Goal: Task Accomplishment & Management: Complete application form

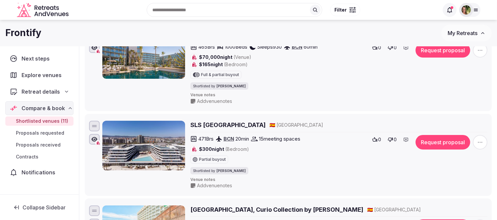
scroll to position [62, 0]
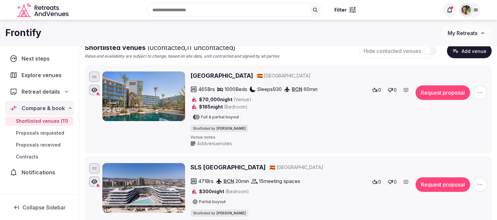
click at [39, 91] on span "Retreat details" at bounding box center [41, 92] width 38 height 8
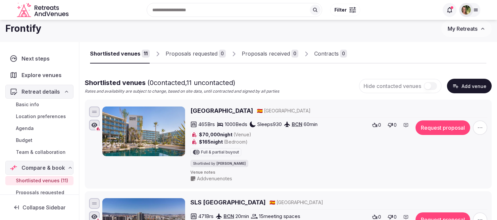
scroll to position [0, 0]
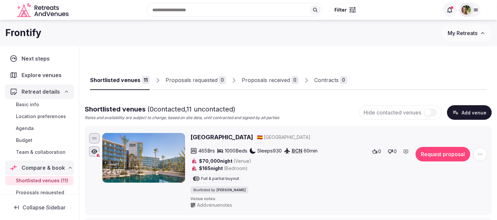
click at [233, 138] on h2 "Atzavara Hotel & Spa" at bounding box center [221, 137] width 63 height 8
click at [25, 142] on span "Budget" at bounding box center [24, 140] width 17 height 7
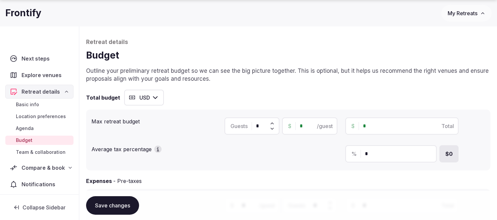
scroll to position [37, 0]
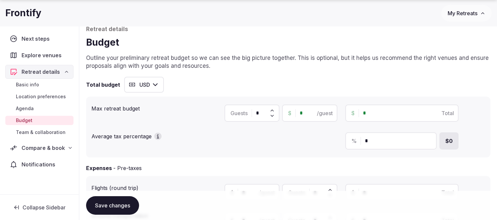
drag, startPoint x: 263, startPoint y: 114, endPoint x: 243, endPoint y: 114, distance: 19.9
click at [243, 114] on div "Guests *" at bounding box center [252, 113] width 55 height 17
click at [134, 84] on button "USD" at bounding box center [144, 85] width 40 height 16
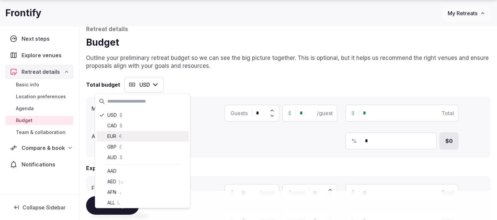
click at [111, 132] on div "EUR €" at bounding box center [143, 136] width 92 height 11
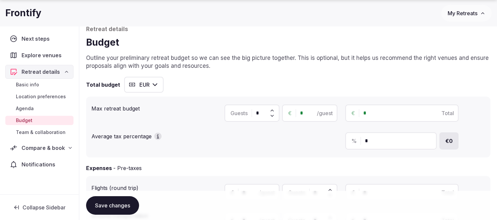
drag, startPoint x: 263, startPoint y: 111, endPoint x: 240, endPoint y: 112, distance: 23.2
click at [240, 112] on div "Guests *" at bounding box center [252, 113] width 55 height 17
type input "***"
drag, startPoint x: 309, startPoint y: 113, endPoint x: 297, endPoint y: 114, distance: 12.7
click at [297, 114] on div "€ * /guest" at bounding box center [309, 113] width 55 height 17
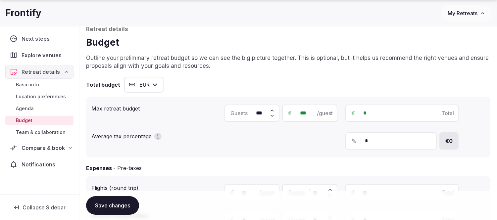
type input "*****"
type input "*******"
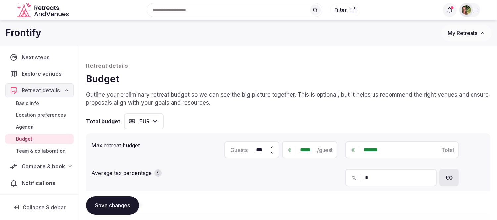
scroll to position [2, 0]
type input "*****"
click at [30, 167] on span "Compare & book" at bounding box center [43, 166] width 43 height 8
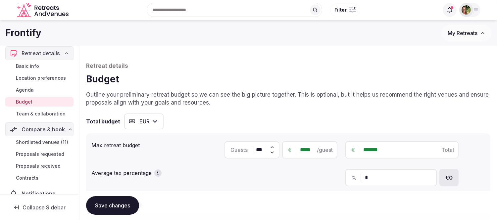
click at [38, 141] on span "Shortlisted venues (11)" at bounding box center [42, 142] width 52 height 7
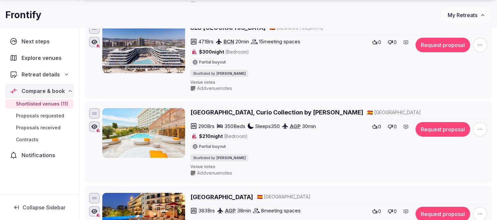
scroll to position [221, 0]
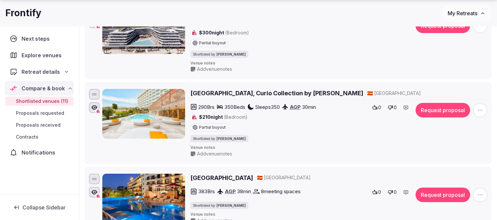
click at [253, 95] on h2 "Higueron Hotel Malaga, Curio Collection by Hilton" at bounding box center [276, 93] width 173 height 8
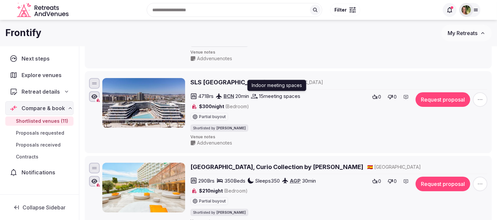
scroll to position [0, 0]
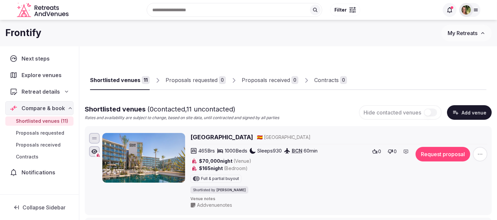
click at [41, 91] on span "Retreat details" at bounding box center [41, 92] width 38 height 8
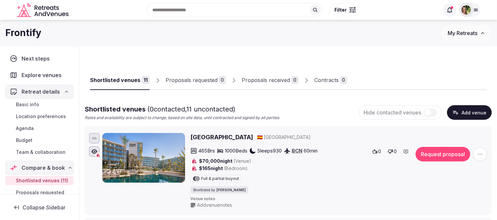
click at [25, 107] on span "Basic info" at bounding box center [27, 104] width 23 height 7
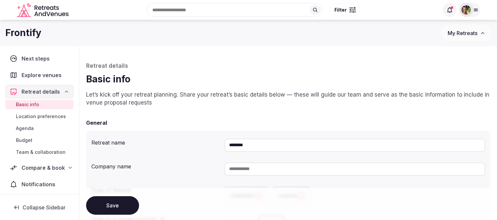
click at [260, 168] on input at bounding box center [355, 169] width 261 height 13
type input "****"
drag, startPoint x: 257, startPoint y: 144, endPoint x: 210, endPoint y: 144, distance: 46.7
click at [210, 144] on div "Retreat name ********" at bounding box center [288, 145] width 394 height 19
type input "****"
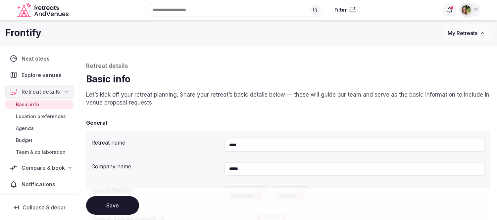
drag, startPoint x: 245, startPoint y: 169, endPoint x: 213, endPoint y: 170, distance: 32.8
click at [218, 170] on div "Company name ****" at bounding box center [288, 169] width 394 height 19
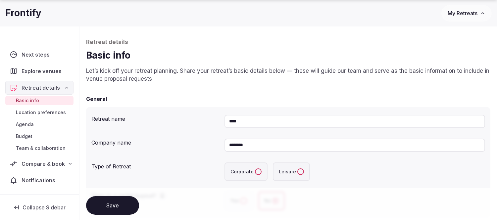
scroll to position [37, 0]
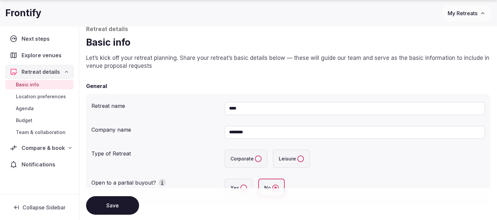
type input "********"
click at [253, 158] on label "Corporate" at bounding box center [246, 159] width 43 height 19
click at [255, 158] on button "Corporate" at bounding box center [258, 159] width 7 height 7
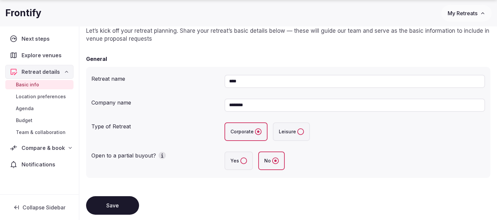
scroll to position [110, 0]
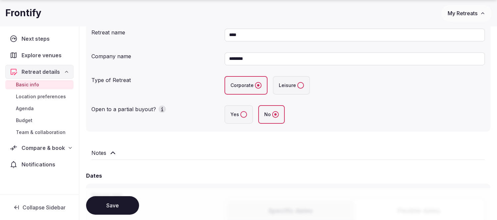
click at [240, 113] on button "Yes" at bounding box center [243, 114] width 7 height 7
click at [161, 172] on div "Dates" at bounding box center [288, 176] width 404 height 8
drag, startPoint x: 168, startPoint y: 155, endPoint x: 173, endPoint y: 150, distance: 7.3
click at [168, 155] on div "Notes" at bounding box center [288, 153] width 394 height 8
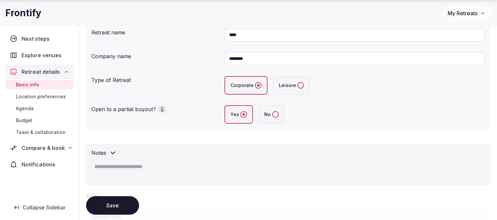
click at [184, 170] on textarea at bounding box center [288, 169] width 394 height 19
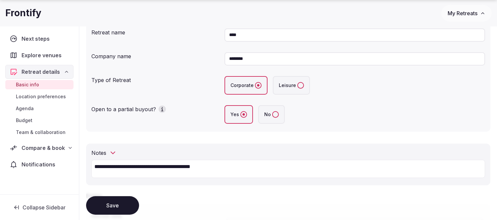
type textarea "**********"
click at [108, 204] on button "Save" at bounding box center [112, 205] width 53 height 19
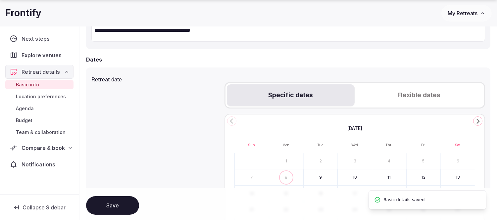
scroll to position [257, 0]
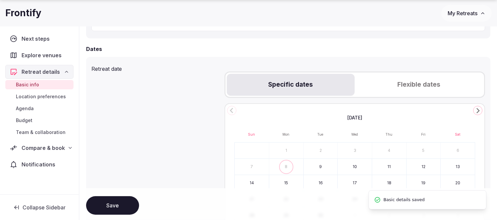
click at [479, 111] on icon "Go to the Next Month" at bounding box center [478, 111] width 8 height 8
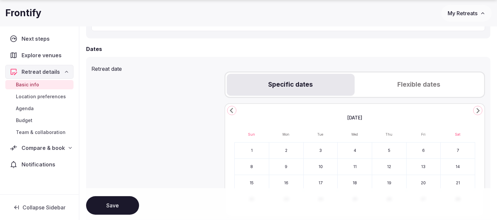
click at [479, 111] on icon "Go to the Next Month" at bounding box center [478, 111] width 8 height 8
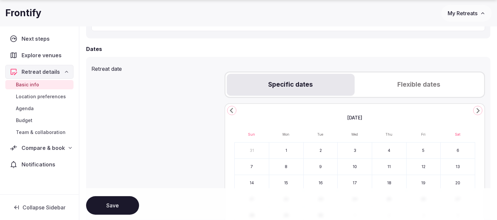
click at [479, 111] on icon "Go to the Next Month" at bounding box center [478, 111] width 8 height 8
click at [231, 108] on polygon "Go to the Previous Month" at bounding box center [231, 110] width 3 height 5
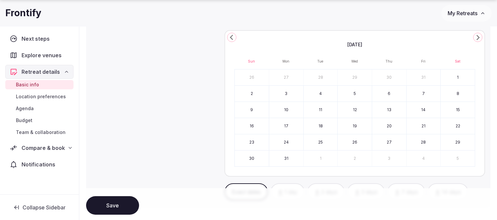
scroll to position [331, 0]
click at [283, 125] on button "17" at bounding box center [286, 126] width 34 height 16
click at [425, 124] on button "21" at bounding box center [424, 126] width 34 height 16
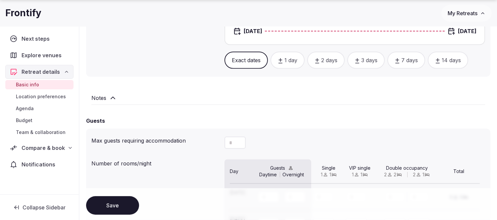
scroll to position [515, 0]
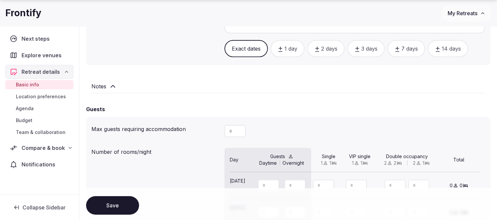
click at [234, 128] on div "*" at bounding box center [235, 131] width 21 height 12
drag, startPoint x: 234, startPoint y: 128, endPoint x: 217, endPoint y: 130, distance: 17.3
click at [217, 130] on div "Max guests requiring accommodation *" at bounding box center [288, 132] width 394 height 18
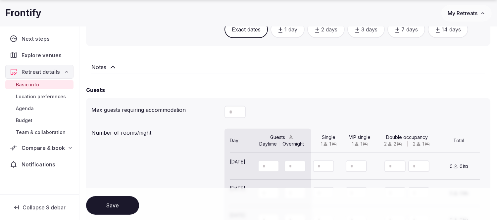
scroll to position [552, 0]
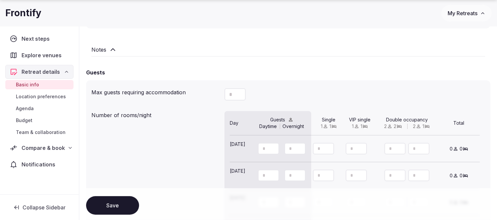
type input "***"
drag, startPoint x: 267, startPoint y: 144, endPoint x: 257, endPoint y: 145, distance: 9.3
click at [257, 145] on div at bounding box center [282, 149] width 63 height 16
type input "***"
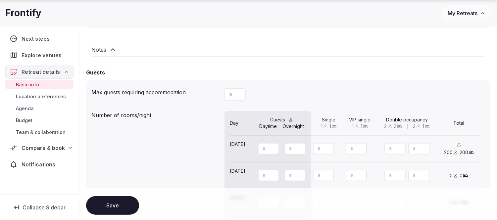
type input "***"
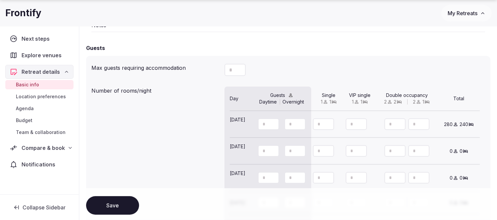
scroll to position [589, 0]
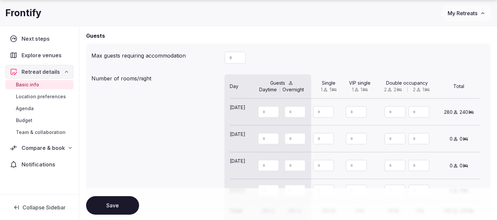
type input "**"
click at [234, 114] on icon "button" at bounding box center [233, 115] width 6 height 6
type input "***"
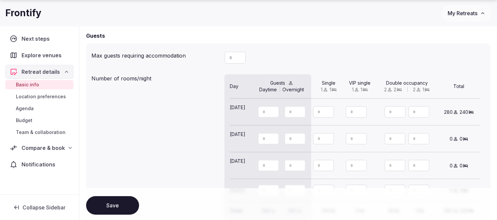
type input "**"
type input "***"
type input "**"
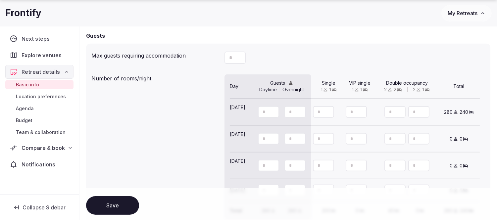
type input "***"
type input "**"
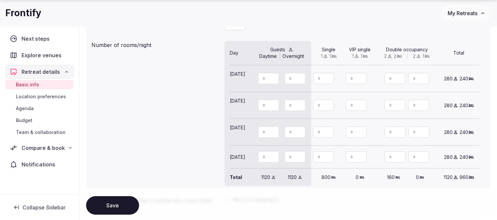
scroll to position [699, 0]
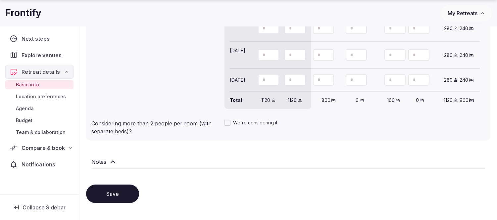
click at [114, 188] on button "Save" at bounding box center [112, 194] width 53 height 19
click at [111, 158] on icon at bounding box center [113, 162] width 8 height 8
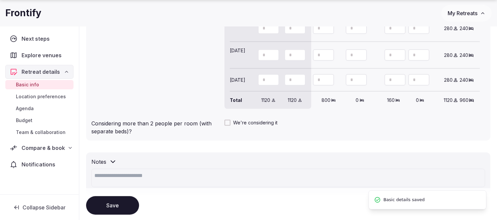
click at [159, 170] on textarea at bounding box center [288, 178] width 394 height 19
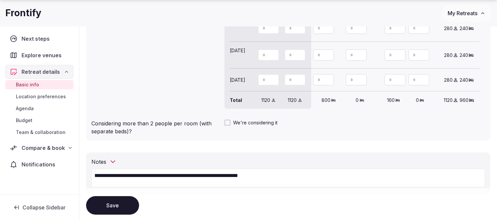
type textarea "**********"
click at [111, 206] on button "Save" at bounding box center [112, 205] width 53 height 19
click at [34, 98] on span "Location preferences" at bounding box center [41, 96] width 50 height 7
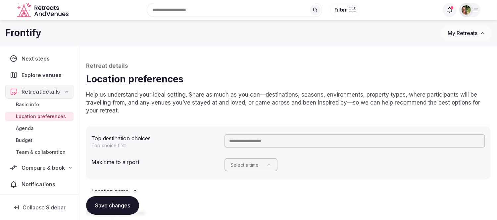
click at [254, 139] on input "text" at bounding box center [355, 140] width 261 height 13
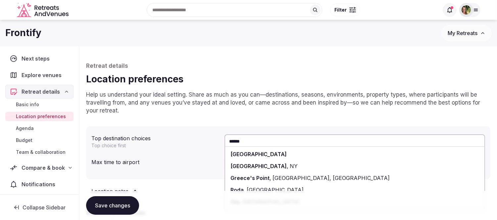
type input "******"
click at [240, 155] on span "Greece" at bounding box center [259, 154] width 56 height 7
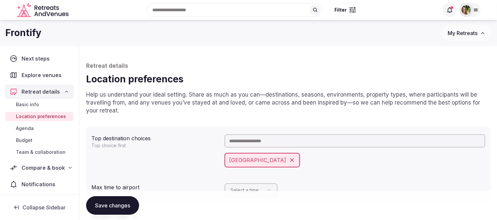
click at [273, 141] on input "text" at bounding box center [355, 140] width 261 height 13
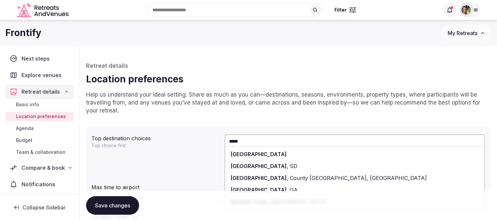
type input "*****"
click at [236, 156] on span "Spain" at bounding box center [259, 154] width 56 height 7
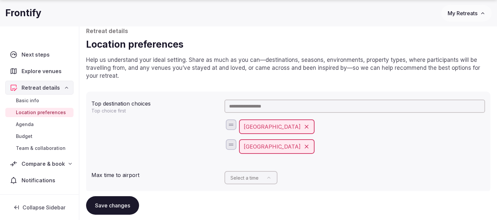
scroll to position [110, 0]
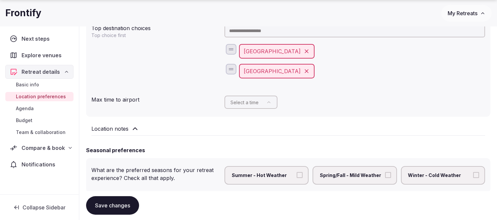
click at [244, 101] on html "Recent searches Cancún, Quintana Roo, Mexico 53011 Castellina in Chianti SI, It…" at bounding box center [248, 0] width 497 height 220
click at [103, 209] on button "Save changes" at bounding box center [112, 205] width 53 height 19
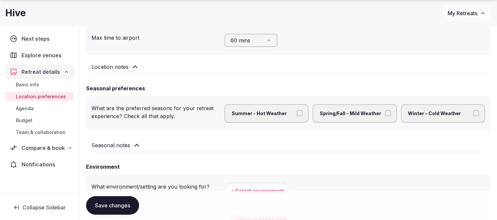
scroll to position [184, 0]
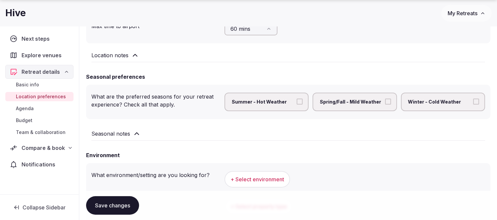
click at [95, 200] on button "Save changes" at bounding box center [112, 205] width 53 height 19
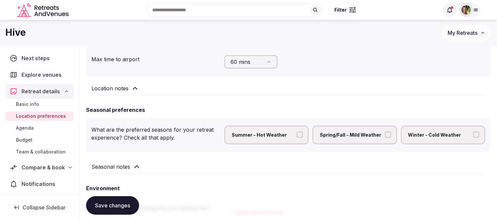
scroll to position [110, 0]
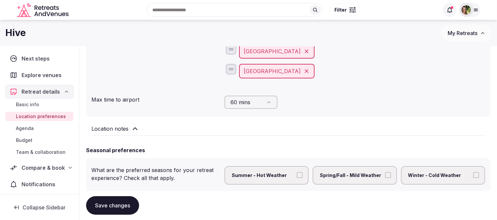
click at [116, 131] on h2 "Location notes" at bounding box center [109, 129] width 37 height 8
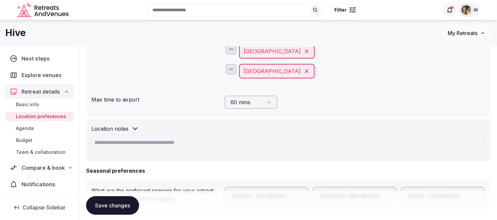
click at [153, 141] on textarea at bounding box center [288, 145] width 394 height 19
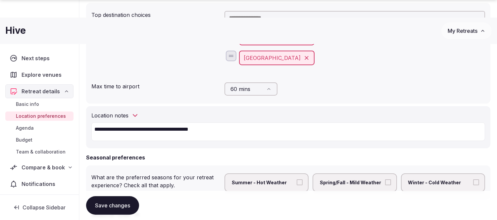
scroll to position [147, 0]
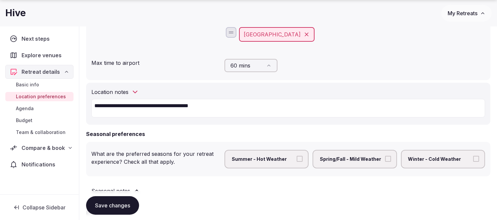
type textarea "**********"
click at [104, 207] on button "Save changes" at bounding box center [112, 205] width 53 height 19
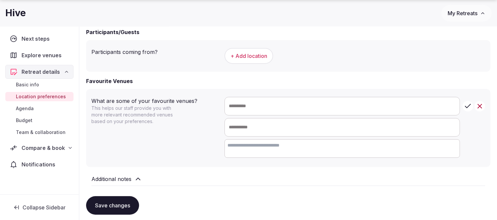
scroll to position [442, 0]
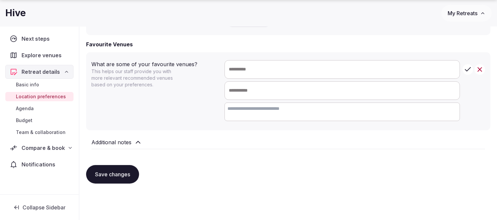
click at [249, 65] on input "text" at bounding box center [342, 70] width 235 height 18
click at [123, 171] on button "Save changes" at bounding box center [112, 174] width 53 height 19
click at [26, 108] on span "Agenda" at bounding box center [25, 108] width 18 height 7
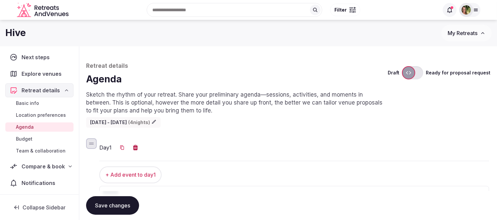
scroll to position [2, 0]
click at [18, 139] on span "Budget" at bounding box center [24, 138] width 17 height 7
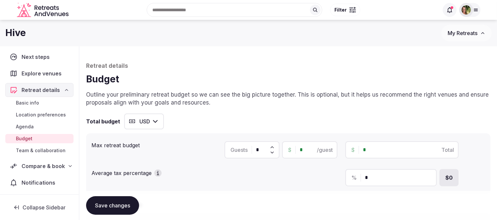
click at [36, 152] on span "Team & collaboration" at bounding box center [41, 150] width 50 height 7
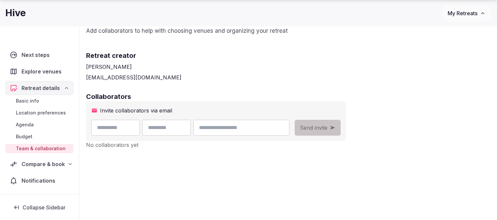
scroll to position [74, 0]
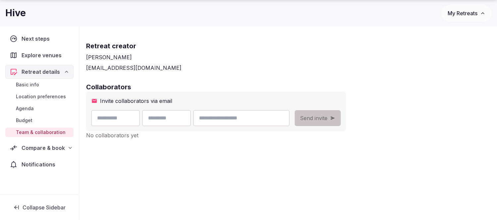
click at [456, 16] on span "My Retreats" at bounding box center [463, 13] width 30 height 7
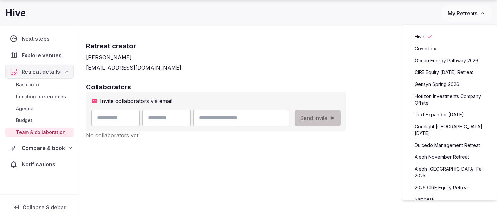
scroll to position [37, 0]
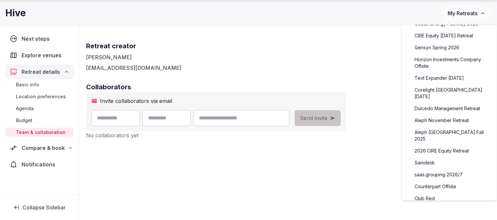
click at [431, 170] on link "saas.grouping 2026/7" at bounding box center [449, 175] width 81 height 11
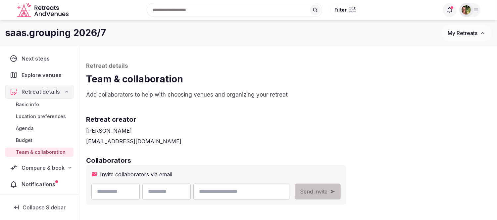
click at [41, 168] on span "Compare & book" at bounding box center [43, 168] width 43 height 8
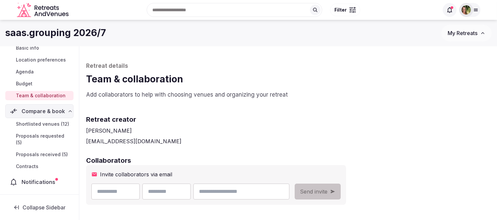
scroll to position [70, 0]
click at [33, 184] on span "Notifications" at bounding box center [40, 182] width 36 height 8
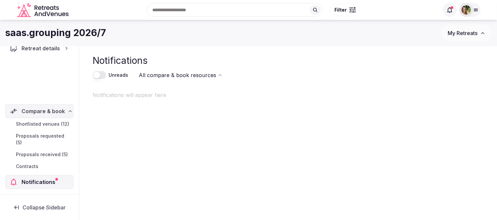
scroll to position [10, 0]
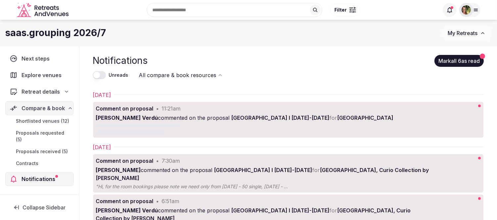
click at [34, 148] on span "Proposals received (5)" at bounding box center [42, 151] width 52 height 7
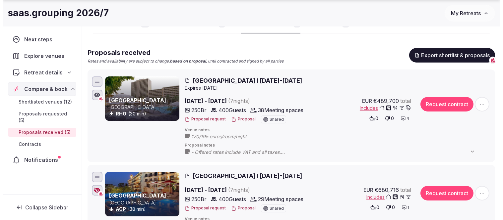
scroll to position [110, 0]
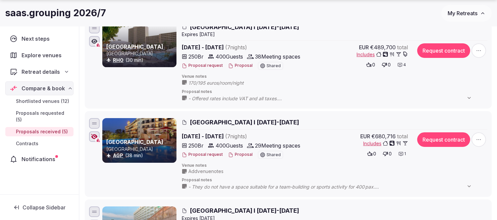
click at [236, 156] on button "Proposal" at bounding box center [240, 155] width 25 height 6
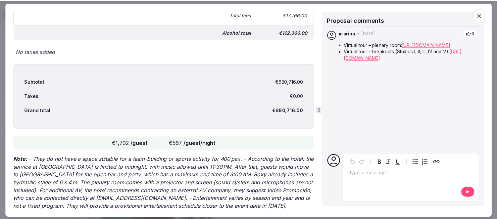
scroll to position [2039, 0]
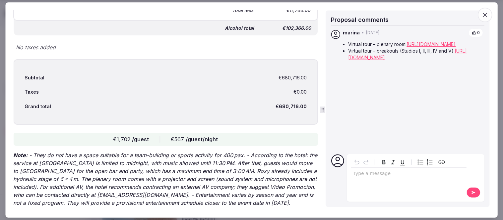
click at [484, 15] on icon "button" at bounding box center [484, 15] width 7 height 7
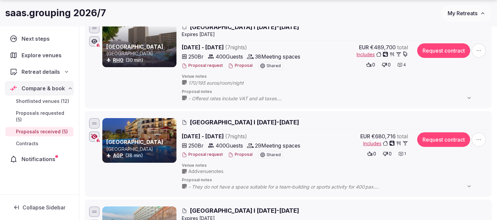
click at [92, 136] on icon "button" at bounding box center [94, 136] width 7 height 5
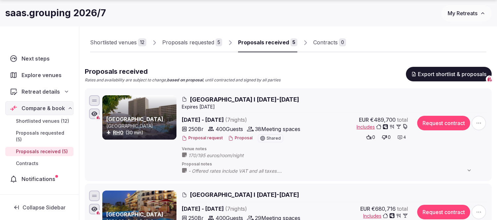
scroll to position [74, 0]
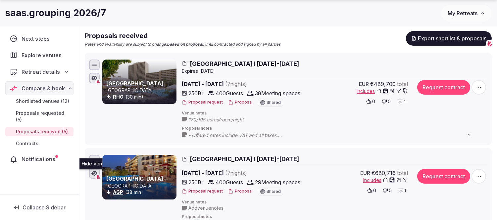
click at [239, 189] on button "Proposal" at bounding box center [240, 192] width 25 height 6
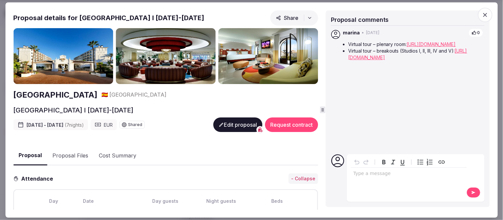
click at [487, 13] on icon "button" at bounding box center [484, 15] width 7 height 7
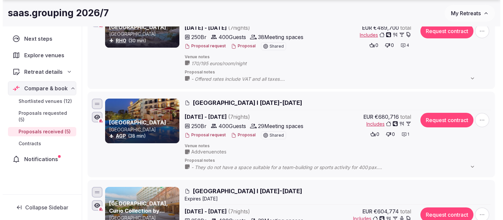
scroll to position [147, 0]
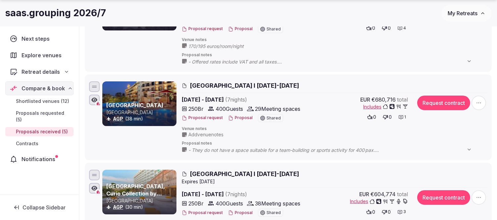
click at [239, 117] on button "Proposal" at bounding box center [240, 118] width 25 height 6
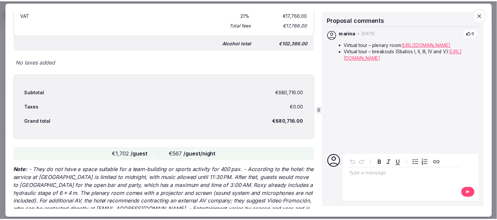
scroll to position [2024, 0]
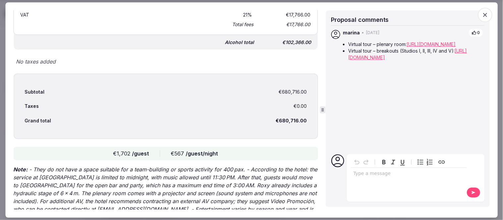
click at [485, 12] on icon "button" at bounding box center [484, 15] width 7 height 7
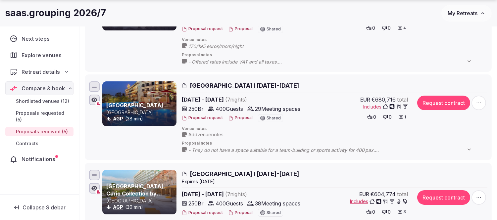
click at [461, 15] on span "My Retreats" at bounding box center [463, 13] width 30 height 7
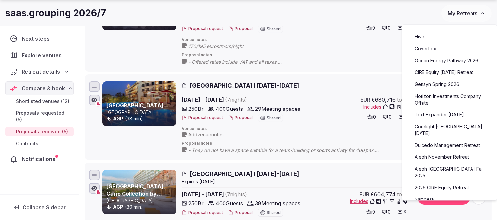
click at [446, 143] on link "Dulcedo Management Retreat" at bounding box center [449, 145] width 81 height 11
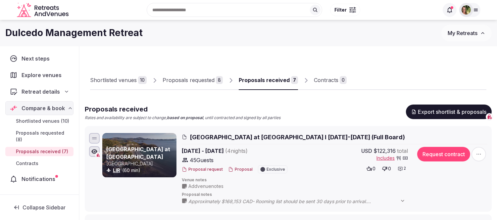
click at [455, 32] on span "My Retreats" at bounding box center [463, 33] width 30 height 7
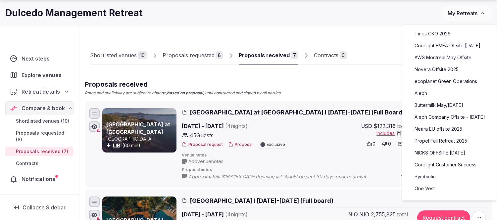
scroll to position [37, 0]
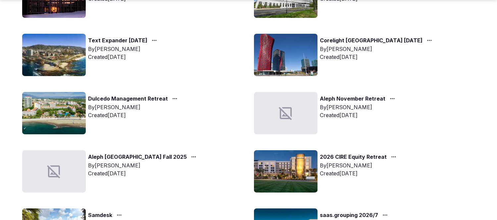
scroll to position [294, 0]
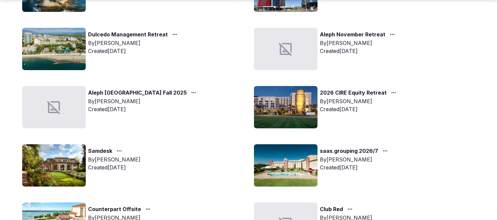
click at [367, 148] on link "saas.grouping 2026/7" at bounding box center [349, 151] width 58 height 9
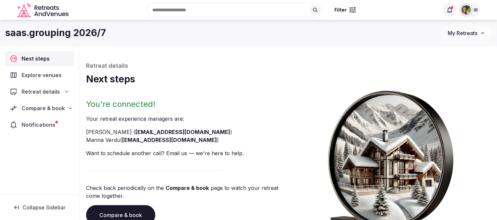
click at [27, 104] on div "Compare & book" at bounding box center [39, 108] width 68 height 14
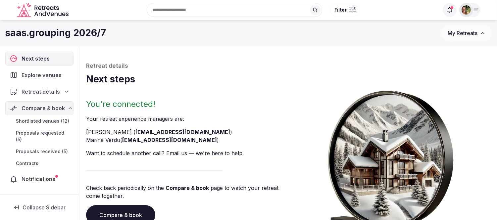
click at [31, 148] on span "Proposals received (5)" at bounding box center [42, 151] width 52 height 7
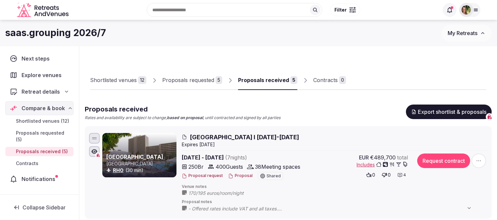
click at [186, 79] on div "Proposals requested" at bounding box center [188, 80] width 52 height 8
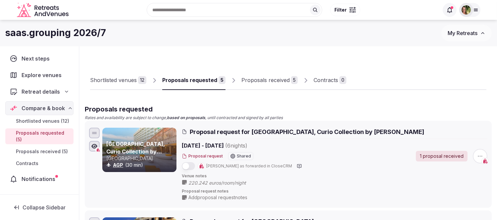
click at [256, 80] on div "Proposals received" at bounding box center [265, 80] width 48 height 8
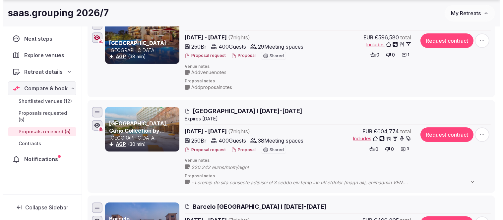
scroll to position [221, 0]
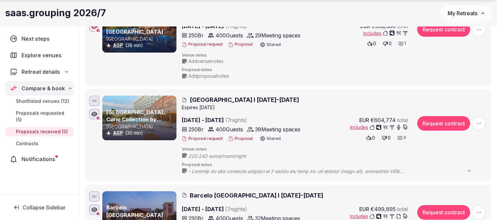
click at [239, 139] on button "Proposal" at bounding box center [240, 139] width 25 height 6
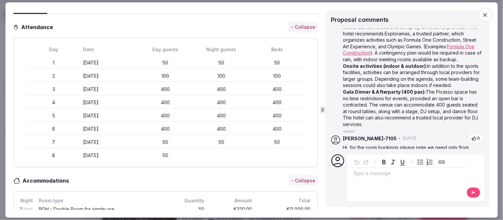
scroll to position [0, 0]
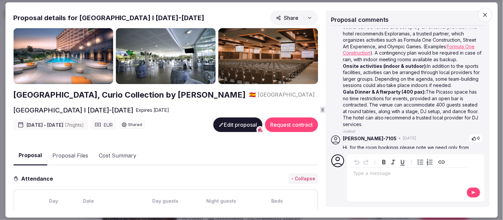
click at [74, 152] on button "Proposal Files" at bounding box center [70, 155] width 46 height 19
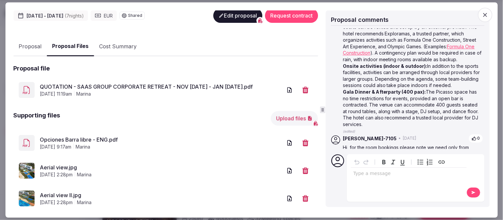
scroll to position [110, 0]
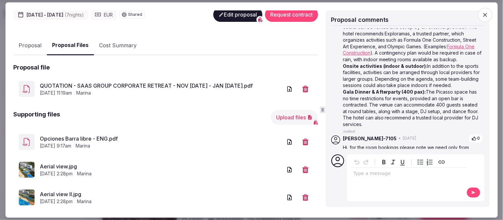
click at [117, 82] on link "QUOTATION - SAAS GROUP CORPORATE RETREAT - NOV DEC 2026 - JAN FEB 2027.pdf" at bounding box center [161, 86] width 242 height 8
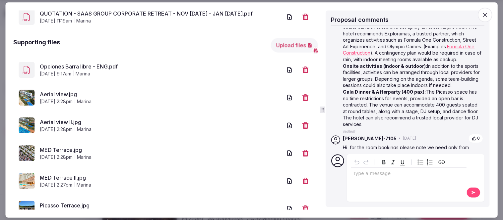
scroll to position [184, 0]
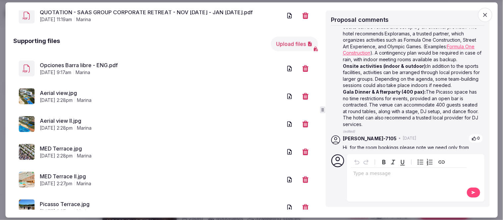
click at [55, 117] on link "Aerial view II.jpg" at bounding box center [161, 121] width 242 height 8
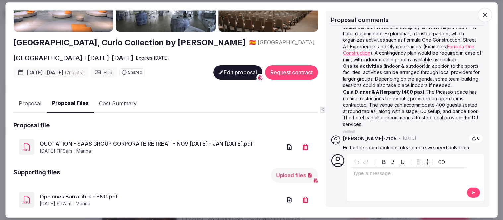
scroll to position [0, 0]
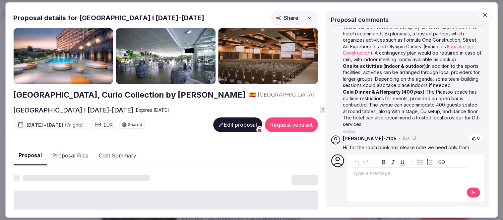
click at [30, 152] on button "Proposal" at bounding box center [30, 156] width 34 height 20
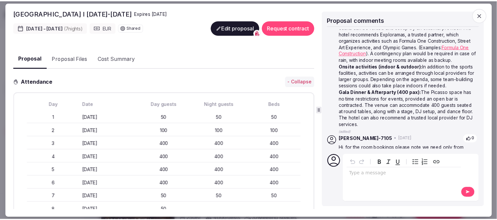
scroll to position [110, 0]
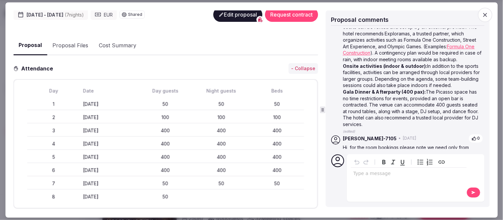
click at [485, 16] on icon "button" at bounding box center [484, 15] width 7 height 7
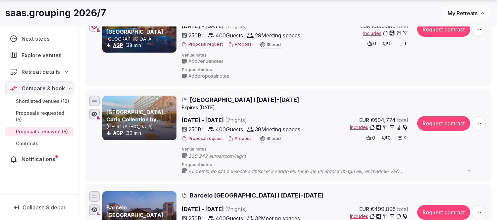
click at [41, 72] on span "Retreat details" at bounding box center [41, 72] width 38 height 8
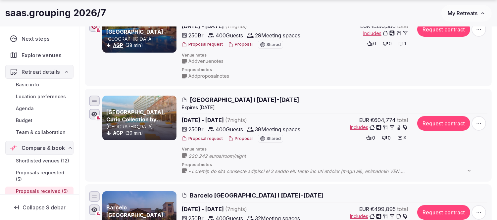
click at [34, 84] on span "Basic info" at bounding box center [27, 84] width 23 height 7
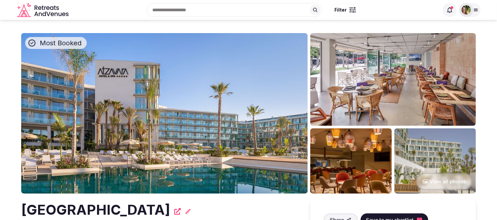
click at [214, 76] on img at bounding box center [164, 113] width 287 height 161
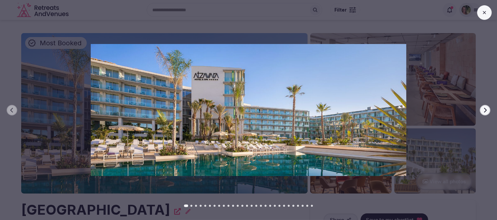
click at [486, 109] on icon "button" at bounding box center [485, 110] width 5 height 5
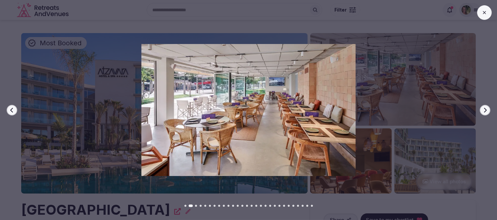
click at [486, 109] on icon "button" at bounding box center [485, 110] width 5 height 5
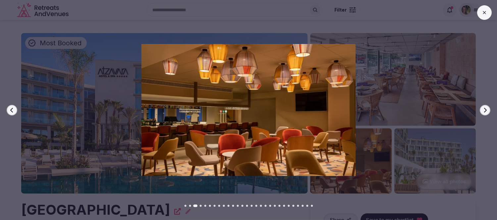
click at [486, 109] on icon "button" at bounding box center [485, 110] width 5 height 5
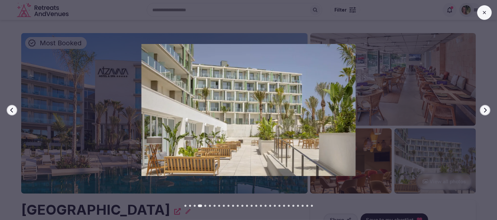
click at [486, 109] on icon "button" at bounding box center [485, 110] width 5 height 5
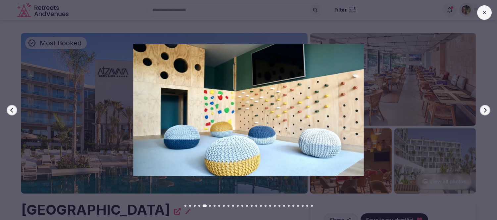
click at [486, 109] on icon "button" at bounding box center [485, 110] width 5 height 5
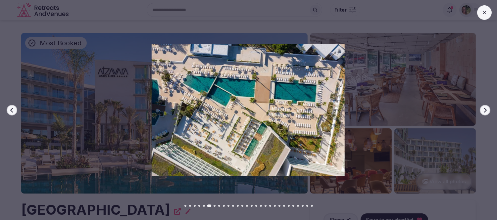
click at [486, 109] on icon "button" at bounding box center [485, 110] width 5 height 5
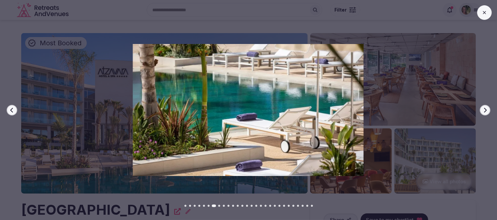
click at [486, 109] on icon "button" at bounding box center [485, 110] width 5 height 5
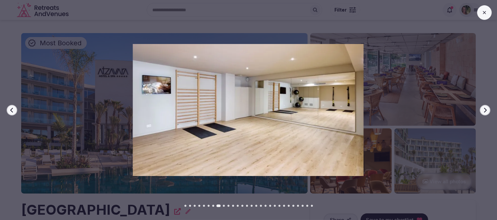
click at [486, 109] on icon "button" at bounding box center [485, 110] width 5 height 5
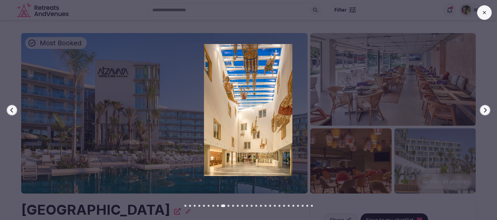
click at [486, 109] on icon "button" at bounding box center [485, 110] width 5 height 5
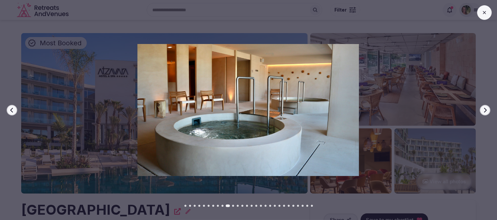
click at [486, 109] on icon "button" at bounding box center [485, 110] width 5 height 5
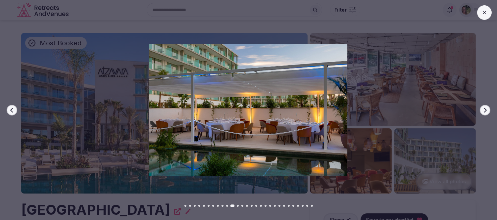
click at [486, 109] on icon "button" at bounding box center [485, 110] width 5 height 5
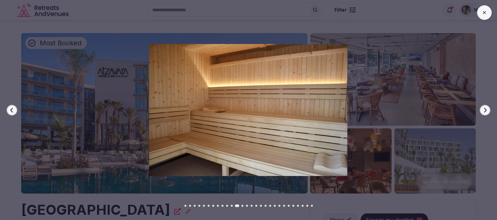
click at [486, 109] on icon "button" at bounding box center [485, 110] width 5 height 5
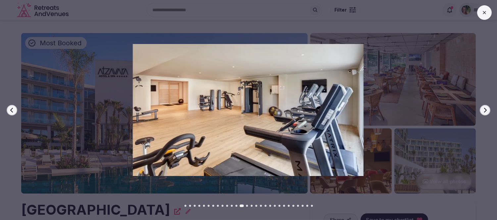
click at [486, 109] on icon "button" at bounding box center [485, 110] width 5 height 5
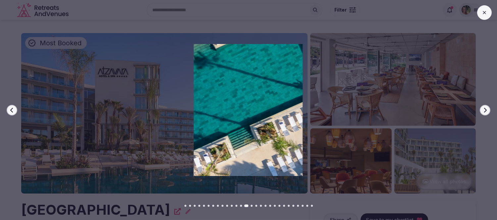
click at [486, 109] on icon "button" at bounding box center [485, 110] width 5 height 5
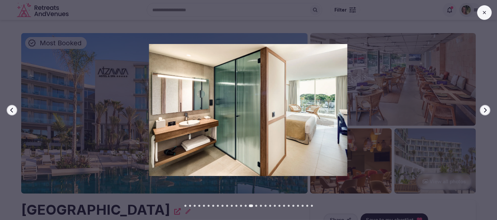
click at [486, 109] on icon "button" at bounding box center [485, 110] width 5 height 5
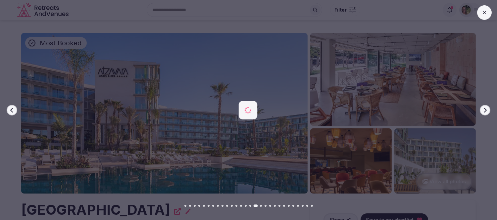
click at [486, 109] on icon "button" at bounding box center [485, 110] width 5 height 5
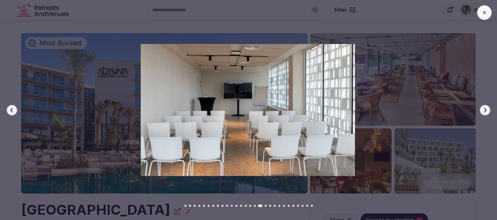
click at [486, 109] on icon "button" at bounding box center [485, 110] width 5 height 5
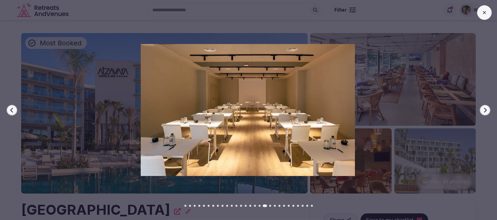
click at [486, 109] on icon "button" at bounding box center [485, 110] width 5 height 5
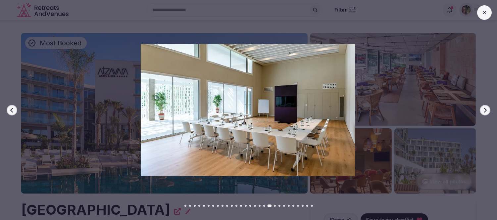
click at [486, 109] on icon "button" at bounding box center [485, 110] width 5 height 5
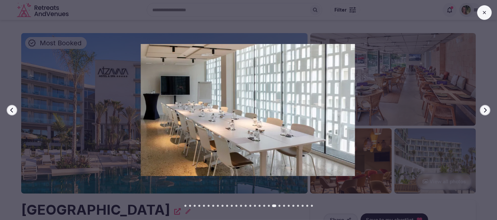
click at [486, 109] on icon "button" at bounding box center [485, 110] width 5 height 5
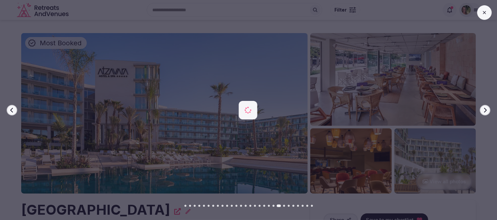
click at [486, 109] on icon "button" at bounding box center [485, 110] width 5 height 5
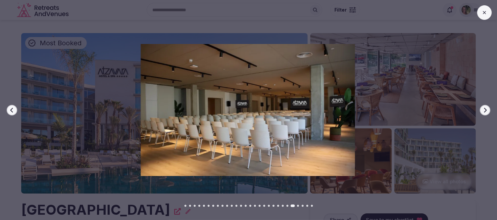
click at [486, 109] on icon "button" at bounding box center [485, 110] width 5 height 5
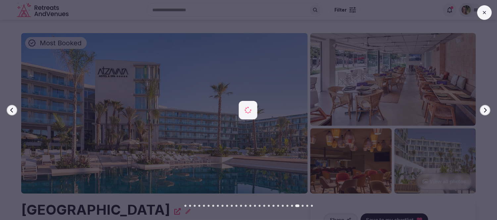
click at [486, 109] on icon "button" at bounding box center [485, 110] width 5 height 5
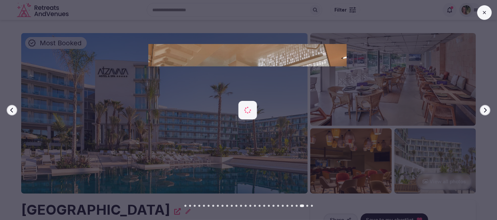
click at [486, 109] on icon "button" at bounding box center [485, 110] width 5 height 5
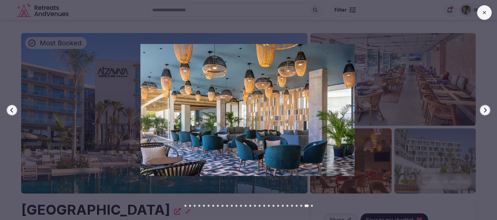
click at [486, 109] on icon "button" at bounding box center [485, 110] width 5 height 5
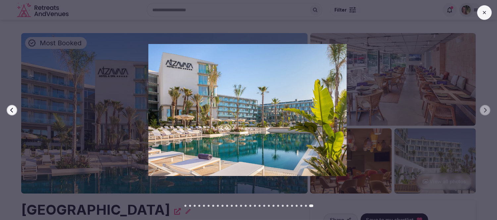
drag, startPoint x: 485, startPoint y: 15, endPoint x: 449, endPoint y: 54, distance: 53.2
click at [484, 15] on icon at bounding box center [484, 12] width 5 height 5
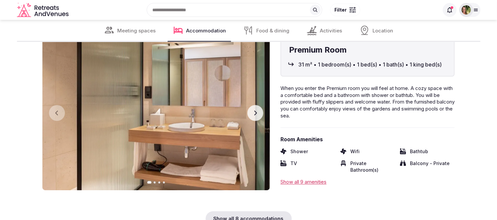
scroll to position [2061, 0]
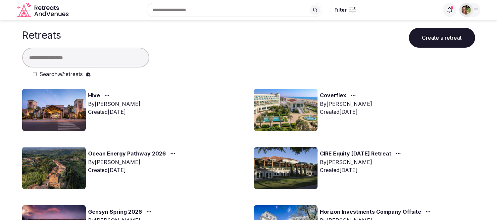
click at [446, 41] on button "Create a retreat" at bounding box center [442, 38] width 66 height 20
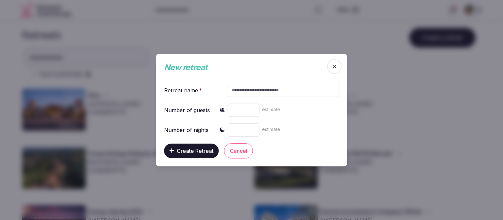
click at [280, 87] on input "text" at bounding box center [282, 89] width 111 height 13
type input "**********"
click at [199, 148] on span "Create Retreat" at bounding box center [195, 150] width 37 height 7
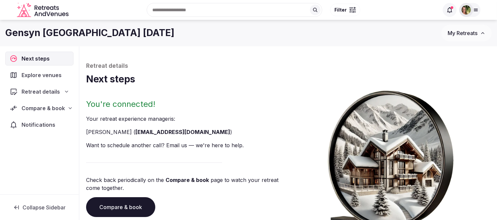
click at [39, 92] on span "Retreat details" at bounding box center [41, 92] width 38 height 8
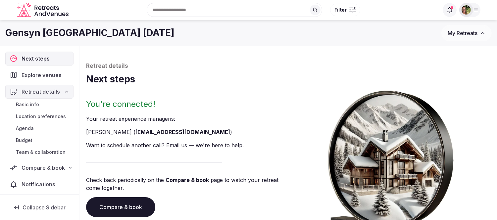
click at [45, 151] on span "Team & collaboration" at bounding box center [41, 152] width 50 height 7
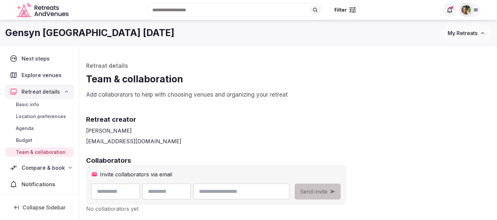
click at [133, 192] on input "text" at bounding box center [115, 192] width 48 height 16
type input "******"
type input "*****"
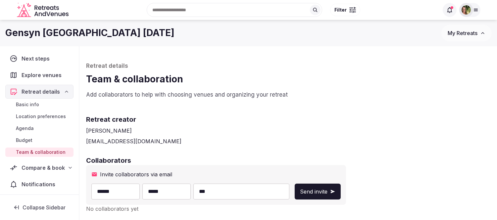
type input "**********"
click at [328, 189] on span "Send invite" at bounding box center [313, 192] width 27 height 8
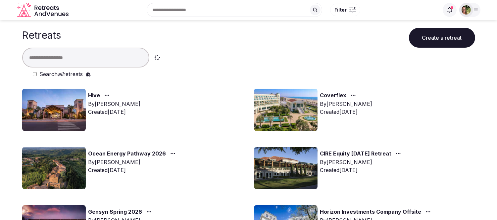
click at [436, 39] on button "Create a retreat" at bounding box center [442, 38] width 66 height 20
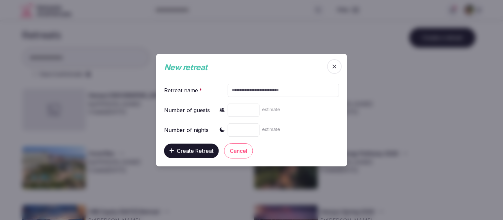
click at [272, 90] on input "text" at bounding box center [282, 89] width 111 height 13
type input "*"
type input "**********"
click at [193, 154] on span "Create Retreat" at bounding box center [195, 150] width 37 height 7
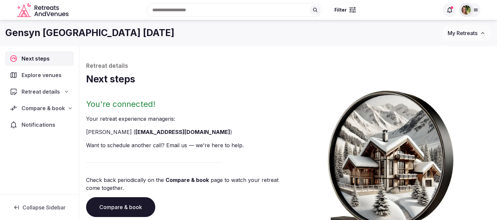
click at [462, 34] on span "My Retreats" at bounding box center [463, 33] width 30 height 7
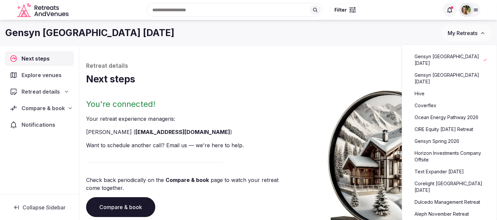
click at [443, 70] on link "Gensyn [GEOGRAPHIC_DATA] [DATE]" at bounding box center [449, 78] width 81 height 17
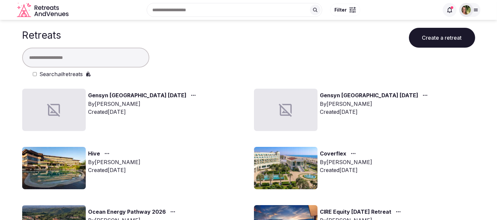
click at [442, 39] on button "Create a retreat" at bounding box center [442, 38] width 66 height 20
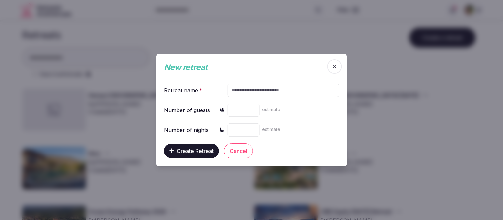
click at [262, 88] on input "text" at bounding box center [282, 89] width 111 height 13
type input "**********"
click at [193, 150] on span "Create Retreat" at bounding box center [195, 150] width 37 height 7
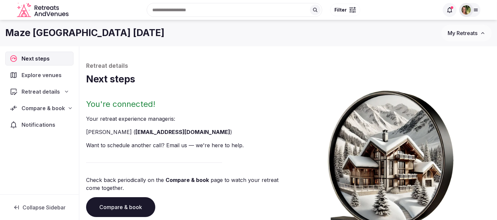
click at [54, 109] on span "Compare & book" at bounding box center [43, 108] width 43 height 8
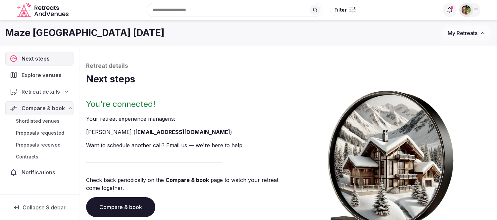
click at [42, 123] on span "Shortlisted venues" at bounding box center [38, 121] width 44 height 7
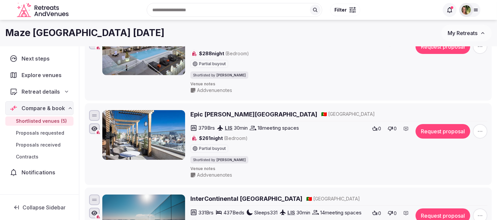
scroll to position [257, 0]
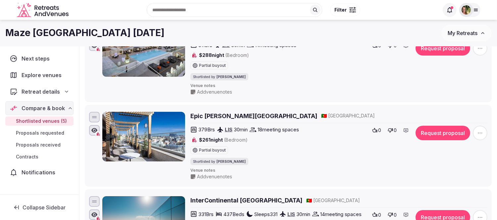
click at [41, 79] on span "Explore venues" at bounding box center [43, 75] width 43 height 8
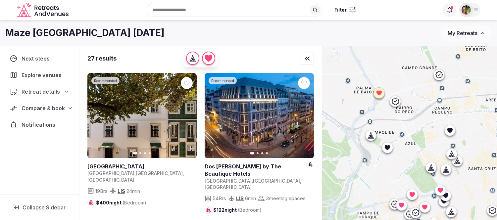
click at [194, 11] on div "Recent searches Cancún, Quintana Roo, Mexico 53011 Castellina in Chianti SI, It…" at bounding box center [255, 10] width 368 height 28
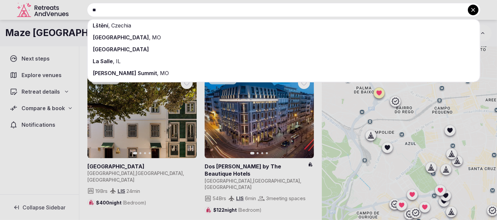
type input "*"
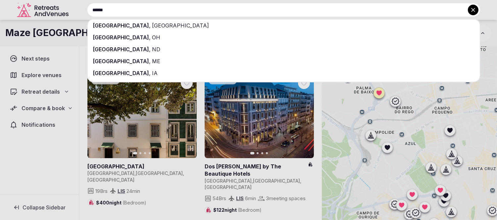
type input "******"
click at [101, 27] on span "Lisbon" at bounding box center [121, 25] width 56 height 7
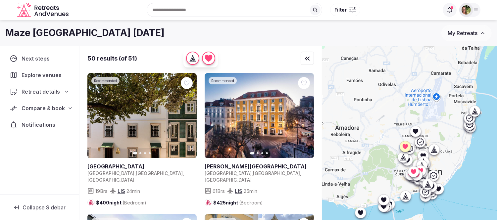
click at [348, 10] on button "Filter" at bounding box center [345, 10] width 30 height 13
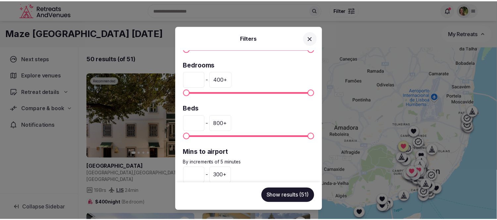
scroll to position [147, 0]
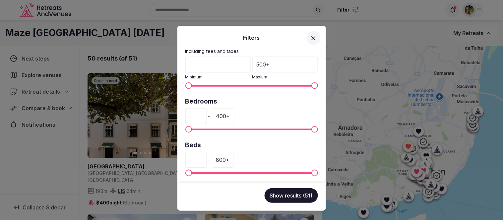
drag, startPoint x: 196, startPoint y: 114, endPoint x: 183, endPoint y: 115, distance: 13.3
click at [183, 115] on div "Venue name Status All Published Draft Rating Any Indoor meeting spaces * - 20 +…" at bounding box center [251, 116] width 148 height 133
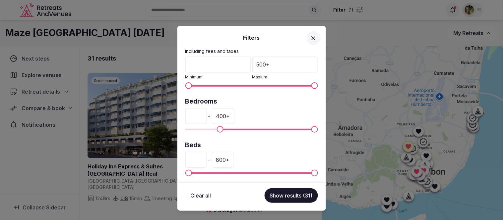
type input "***"
click at [283, 197] on button "Show results (31)" at bounding box center [290, 195] width 53 height 15
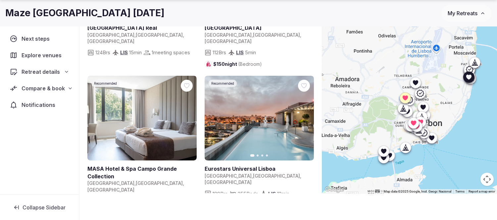
scroll to position [110, 0]
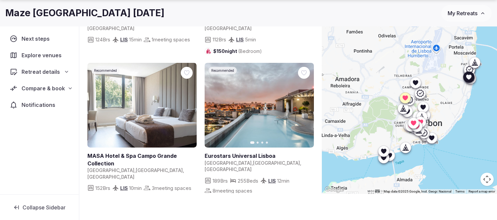
click at [303, 103] on icon "button" at bounding box center [304, 105] width 5 height 5
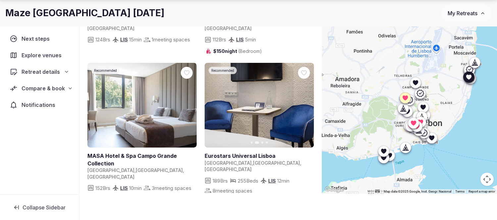
click at [303, 103] on icon "button" at bounding box center [304, 105] width 5 height 5
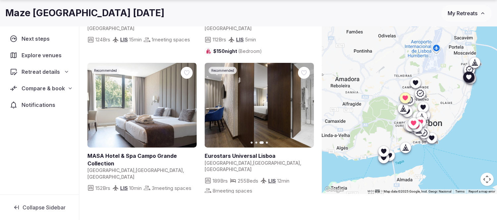
click at [0, 0] on icon at bounding box center [0, 0] width 0 height 0
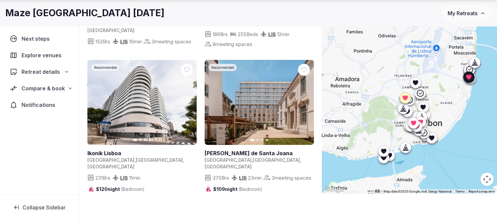
scroll to position [257, 0]
click at [0, 0] on icon at bounding box center [0, 0] width 0 height 0
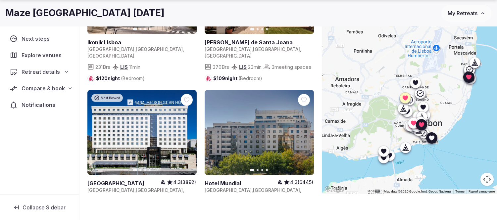
scroll to position [405, 0]
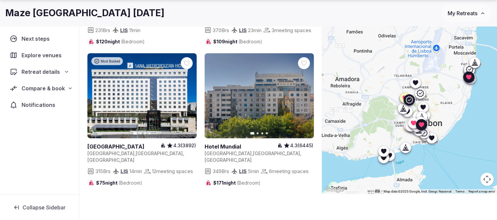
click at [0, 0] on icon at bounding box center [0, 0] width 0 height 0
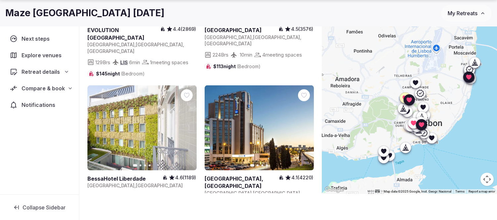
scroll to position [699, 0]
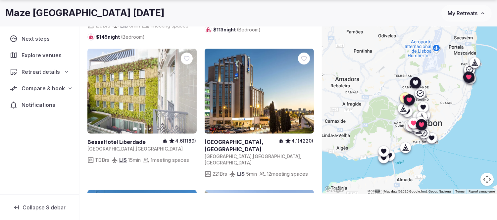
click at [0, 0] on icon at bounding box center [0, 0] width 0 height 0
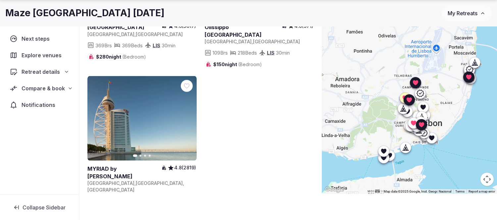
scroll to position [2137, 0]
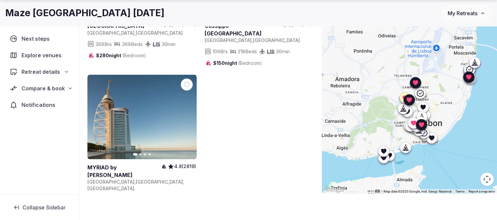
click at [37, 67] on div "Retreat details" at bounding box center [39, 72] width 68 height 14
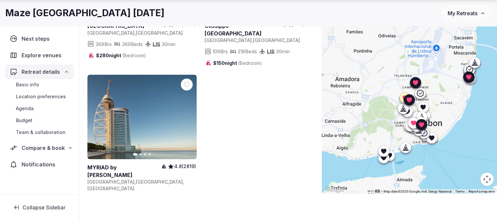
click at [27, 119] on span "Budget" at bounding box center [24, 120] width 17 height 7
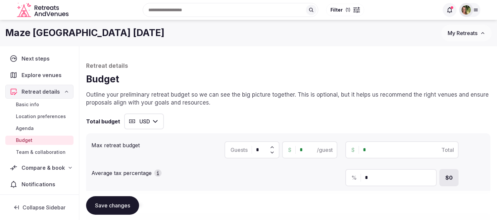
click at [30, 106] on span "Basic info" at bounding box center [27, 104] width 23 height 7
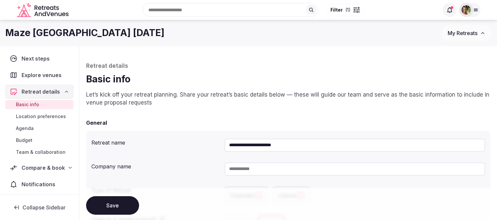
click at [151, 141] on div "Retreat name" at bounding box center [155, 141] width 128 height 11
click at [284, 170] on input at bounding box center [355, 169] width 261 height 13
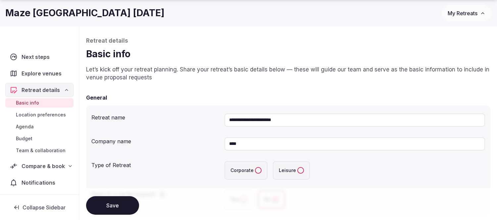
scroll to position [110, 0]
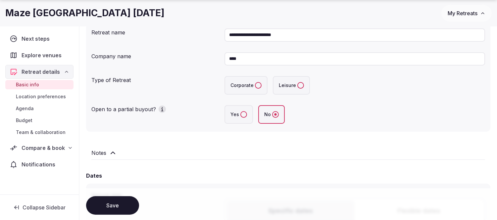
type input "****"
click at [256, 88] on label "Corporate" at bounding box center [246, 85] width 43 height 19
click at [256, 88] on button "Corporate" at bounding box center [258, 85] width 7 height 7
click at [248, 115] on label "Yes" at bounding box center [239, 114] width 28 height 19
click at [247, 115] on button "Yes" at bounding box center [243, 114] width 7 height 7
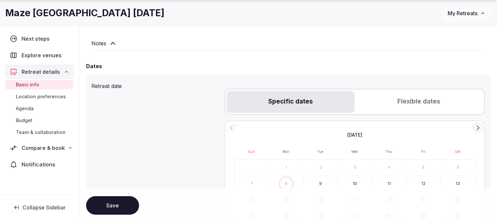
scroll to position [221, 0]
click at [482, 126] on icon "Go to the Next Month" at bounding box center [478, 127] width 8 height 8
click at [481, 126] on icon "Go to the Next Month" at bounding box center [478, 127] width 8 height 8
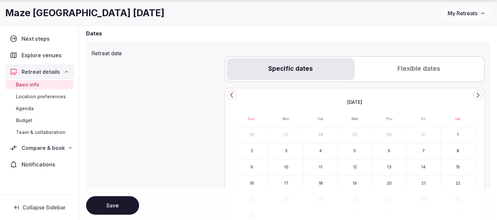
scroll to position [294, 0]
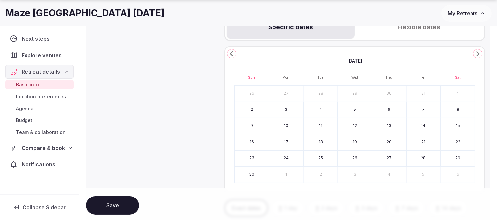
click at [254, 140] on button "16" at bounding box center [252, 142] width 34 height 16
click at [355, 140] on button "19" at bounding box center [355, 142] width 34 height 16
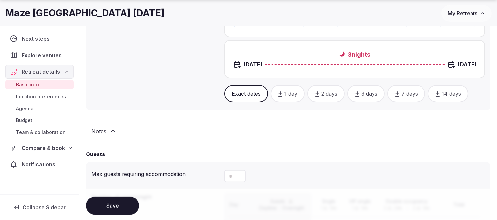
scroll to position [515, 0]
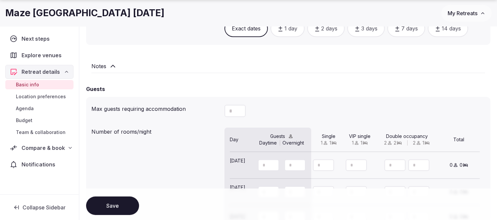
click at [237, 111] on button "Decrement" at bounding box center [240, 114] width 11 height 6
drag, startPoint x: 234, startPoint y: 107, endPoint x: 226, endPoint y: 108, distance: 7.3
click at [226, 108] on input "number" at bounding box center [235, 111] width 21 height 12
type input "***"
drag, startPoint x: 266, startPoint y: 163, endPoint x: 262, endPoint y: 163, distance: 4.6
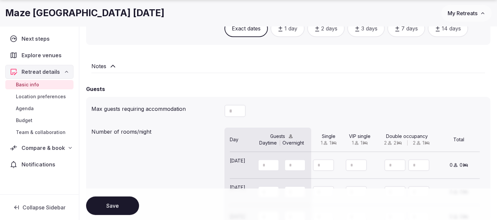
click at [262, 163] on input "number" at bounding box center [268, 166] width 21 height 12
type input "***"
click at [233, 166] on icon "button" at bounding box center [233, 169] width 6 height 6
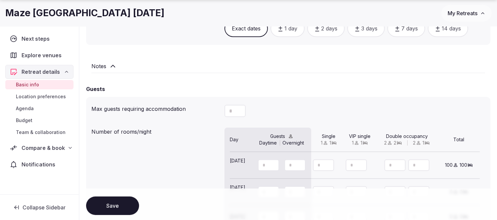
type input "***"
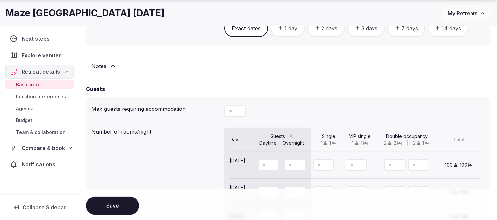
type input "***"
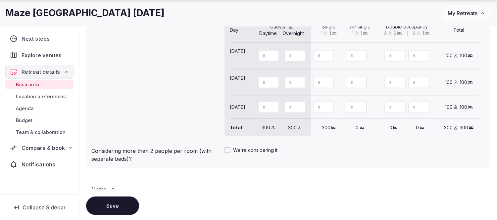
scroll to position [625, 0]
click at [108, 206] on button "Save" at bounding box center [112, 205] width 53 height 19
click at [32, 96] on span "Location preferences" at bounding box center [41, 96] width 50 height 7
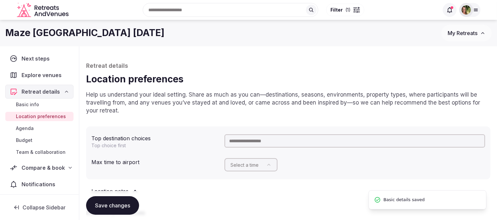
click at [249, 141] on input "text" at bounding box center [355, 140] width 261 height 13
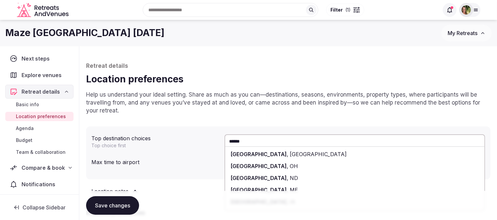
type input "******"
click at [258, 158] on div "Lisbon , Portugal" at bounding box center [354, 154] width 259 height 12
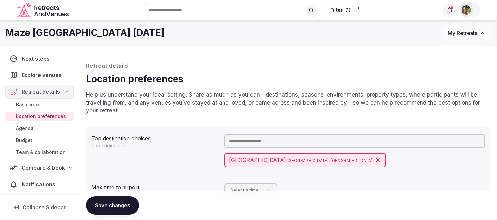
click at [103, 209] on button "Save changes" at bounding box center [112, 205] width 53 height 19
click at [25, 138] on span "Budget" at bounding box center [24, 140] width 17 height 7
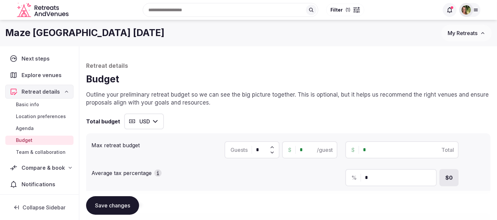
click at [137, 118] on button "USD" at bounding box center [144, 122] width 40 height 16
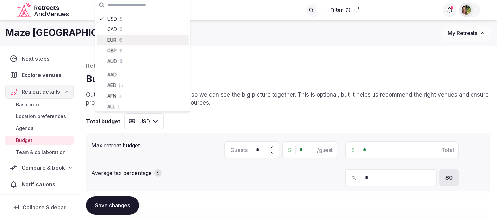
click at [114, 40] on div "EUR €" at bounding box center [143, 40] width 92 height 11
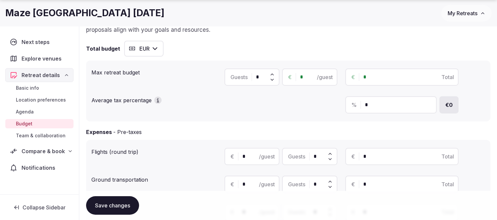
scroll to position [74, 0]
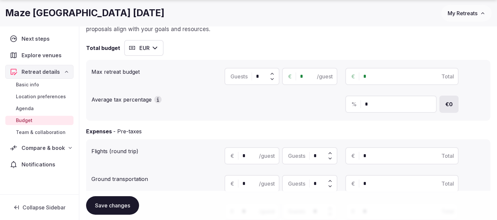
drag, startPoint x: 262, startPoint y: 76, endPoint x: 244, endPoint y: 76, distance: 17.9
click at [244, 76] on div "Guests *" at bounding box center [252, 76] width 55 height 17
type input "***"
drag, startPoint x: 368, startPoint y: 74, endPoint x: 346, endPoint y: 77, distance: 21.7
click at [346, 77] on div "€ * Total" at bounding box center [401, 76] width 113 height 17
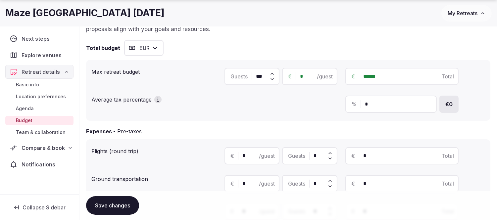
type input "*******"
type input "*****"
type input "*******"
drag, startPoint x: 370, startPoint y: 104, endPoint x: 348, endPoint y: 106, distance: 21.6
click at [349, 106] on div "% *" at bounding box center [390, 104] width 91 height 17
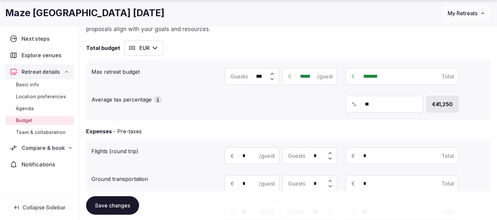
type input "**"
drag, startPoint x: 246, startPoint y: 154, endPoint x: 236, endPoint y: 154, distance: 10.3
click at [237, 154] on div "€ * /guest" at bounding box center [252, 155] width 55 height 17
type input "***"
drag, startPoint x: 315, startPoint y: 154, endPoint x: 326, endPoint y: 157, distance: 12.2
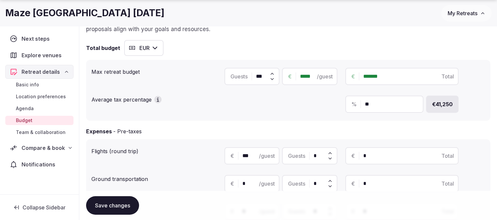
click at [326, 157] on input "*" at bounding box center [323, 156] width 18 height 8
type input "*"
type input "***"
type input "**"
type input "*****"
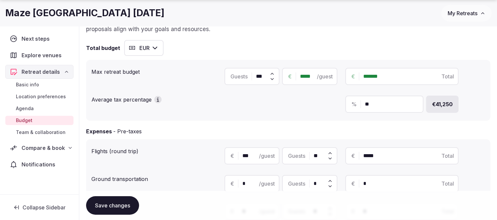
type input "***"
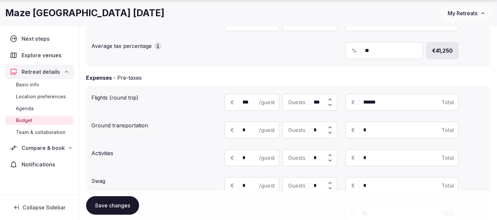
type input "******"
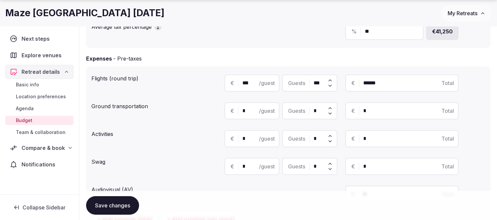
scroll to position [147, 0]
type input "***"
drag, startPoint x: 245, startPoint y: 104, endPoint x: 227, endPoint y: 106, distance: 19.0
click at [227, 106] on div "€ * /guest" at bounding box center [252, 110] width 55 height 17
type input "**"
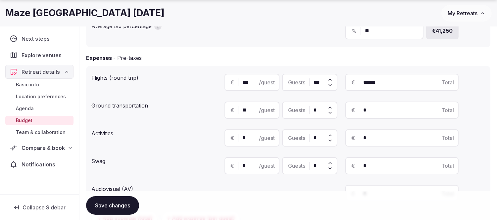
drag, startPoint x: 312, startPoint y: 108, endPoint x: 319, endPoint y: 109, distance: 7.3
click at [319, 109] on div "Guests *" at bounding box center [309, 110] width 55 height 17
drag, startPoint x: 320, startPoint y: 109, endPoint x: 308, endPoint y: 109, distance: 11.6
click at [308, 109] on div "Guests *" at bounding box center [309, 110] width 55 height 17
type input "*"
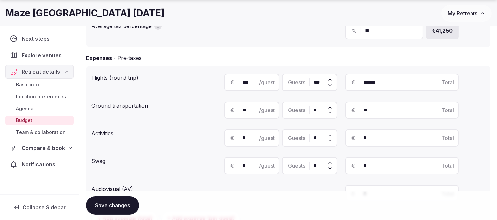
type input "**"
type input "***"
type input "*****"
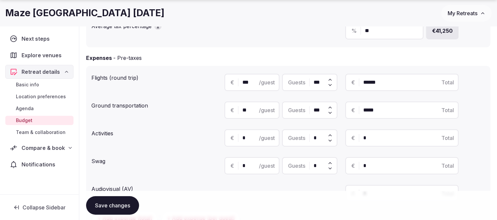
type input "***"
drag, startPoint x: 248, startPoint y: 134, endPoint x: 231, endPoint y: 136, distance: 17.7
click at [231, 136] on div "€ * /guest" at bounding box center [252, 138] width 55 height 17
type input "***"
drag, startPoint x: 316, startPoint y: 135, endPoint x: 300, endPoint y: 136, distance: 16.6
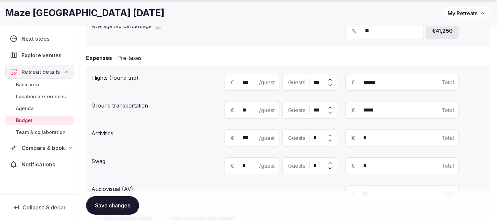
click at [304, 136] on div "Guests *" at bounding box center [309, 138] width 55 height 17
type input "*"
type input "**"
type input "***"
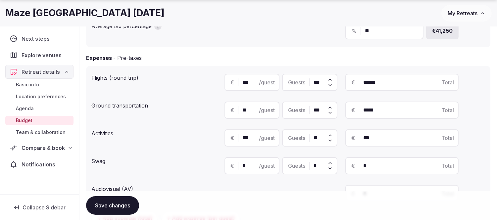
type input "***"
type input "******"
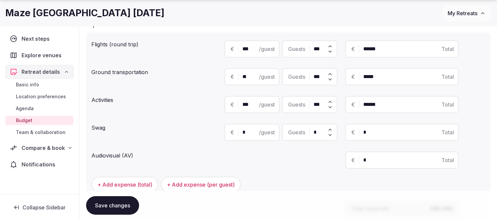
scroll to position [221, 0]
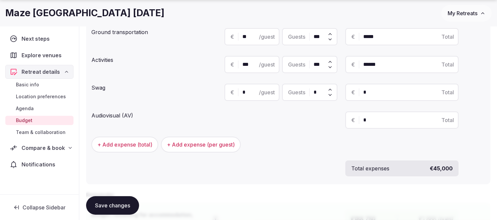
type input "***"
drag, startPoint x: 385, startPoint y: 120, endPoint x: 349, endPoint y: 118, distance: 36.2
click at [349, 118] on div "€ * Total" at bounding box center [401, 120] width 113 height 17
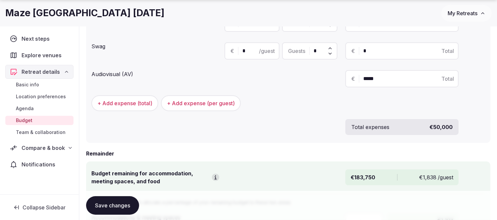
scroll to position [331, 0]
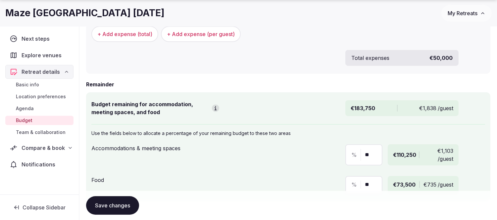
type input "*****"
click at [115, 205] on button "Save changes" at bounding box center [112, 205] width 53 height 19
click at [38, 150] on span "Compare & book" at bounding box center [43, 148] width 43 height 8
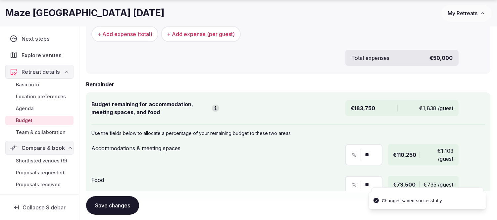
click at [45, 158] on span "Shortlisted venues (9)" at bounding box center [41, 161] width 51 height 7
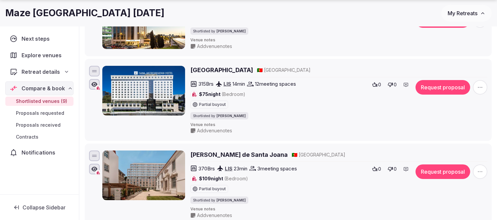
scroll to position [147, 0]
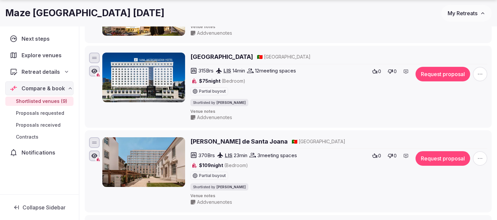
click at [476, 73] on span "button" at bounding box center [480, 74] width 15 height 15
click at [462, 134] on button "Remove Venue" at bounding box center [462, 138] width 55 height 11
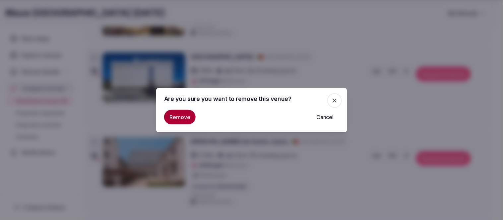
click at [183, 120] on button "Remove" at bounding box center [179, 117] width 31 height 15
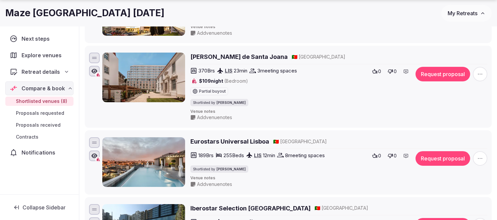
click at [234, 58] on h2 "[PERSON_NAME] de Santa Joana" at bounding box center [238, 57] width 97 height 8
click at [477, 74] on icon "button" at bounding box center [480, 74] width 7 height 7
click at [464, 138] on button "Remove Venue" at bounding box center [462, 138] width 55 height 11
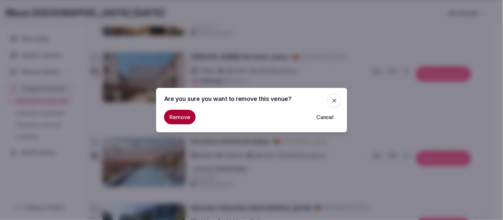
click at [163, 120] on div "Are you sure you want to remove this venue? Remove Cancel" at bounding box center [251, 110] width 191 height 44
click at [181, 115] on button "Remove" at bounding box center [179, 117] width 31 height 15
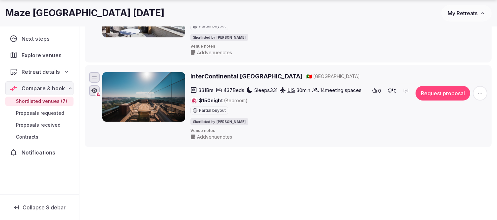
scroll to position [550, 0]
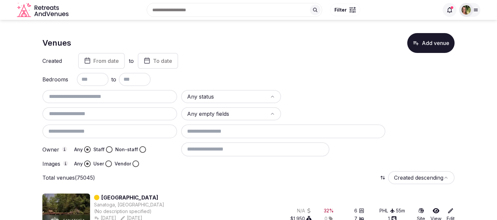
click at [96, 97] on input "text" at bounding box center [110, 97] width 130 height 8
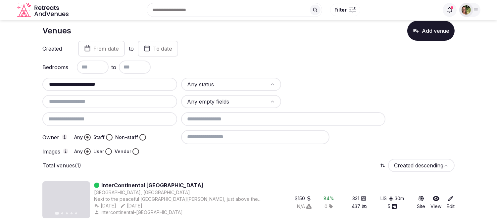
scroll to position [19, 0]
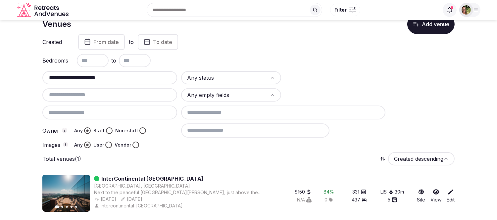
type input "**********"
click at [435, 189] on icon at bounding box center [436, 192] width 7 height 7
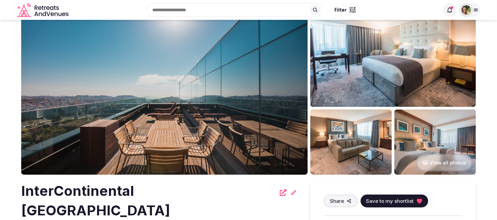
click at [388, 200] on span "Save to my shortlist" at bounding box center [390, 201] width 48 height 7
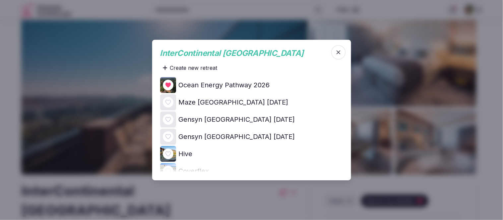
click at [0, 0] on icon at bounding box center [0, 0] width 0 height 0
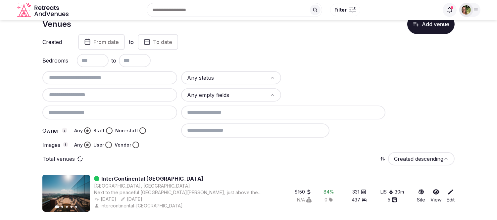
click at [116, 80] on input "text" at bounding box center [110, 78] width 130 height 8
click at [116, 74] on input "text" at bounding box center [110, 78] width 130 height 8
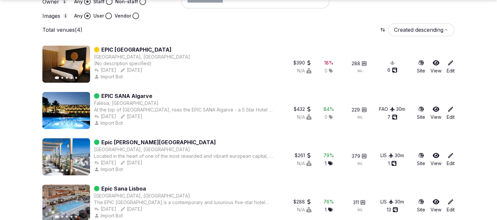
scroll to position [158, 0]
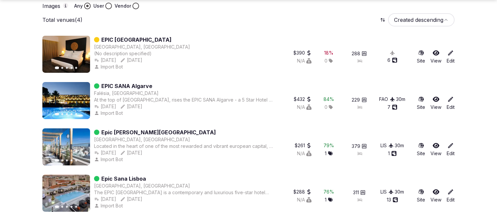
type input "*********"
click at [436, 143] on icon at bounding box center [436, 145] width 7 height 5
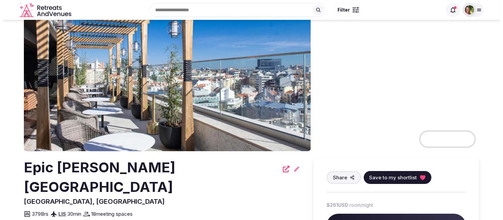
scroll to position [74, 0]
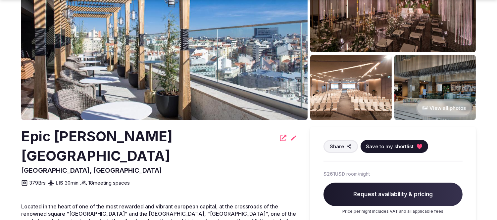
click at [382, 143] on span "Save to my shortlist" at bounding box center [390, 146] width 48 height 7
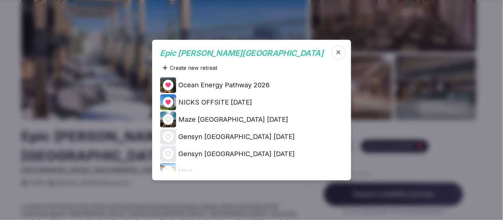
click at [0, 0] on icon at bounding box center [0, 0] width 0 height 0
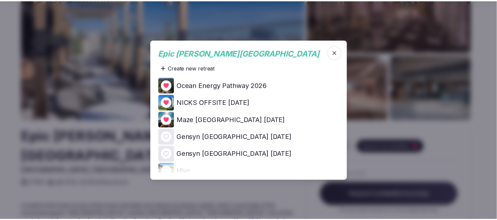
scroll to position [158, 0]
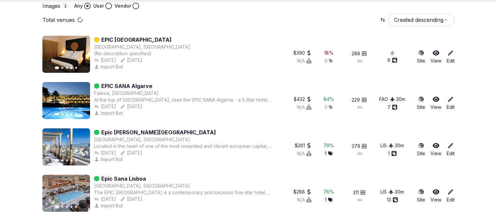
click at [436, 190] on icon at bounding box center [436, 191] width 7 height 5
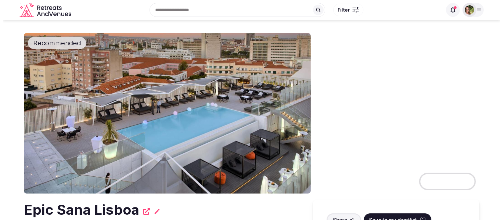
scroll to position [74, 0]
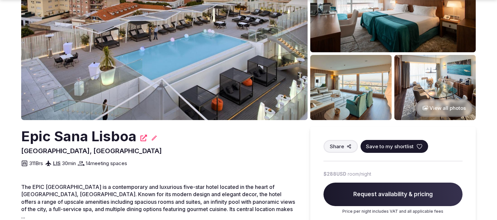
click at [400, 146] on span "Save to my shortlist" at bounding box center [390, 146] width 48 height 7
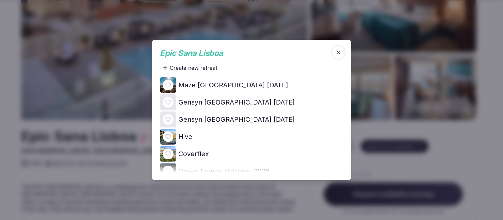
click at [0, 0] on icon at bounding box center [0, 0] width 0 height 0
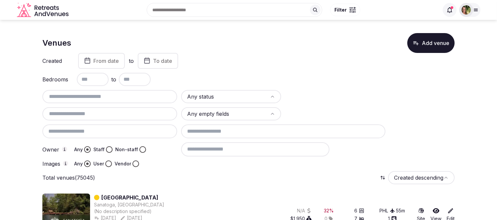
click at [85, 95] on input "text" at bounding box center [110, 97] width 130 height 8
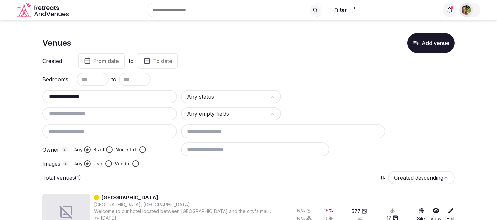
scroll to position [19, 0]
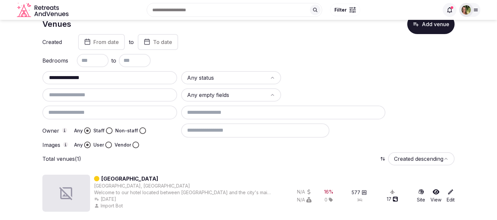
type input "**********"
click at [438, 189] on icon at bounding box center [436, 192] width 7 height 7
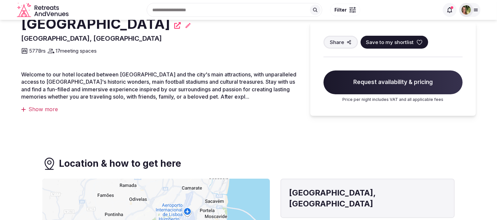
click at [398, 41] on span "Save to my shortlist" at bounding box center [390, 42] width 48 height 7
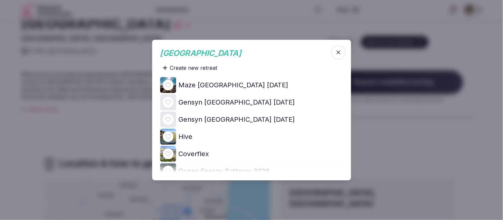
click at [0, 0] on icon at bounding box center [0, 0] width 0 height 0
click at [431, 131] on div at bounding box center [251, 110] width 503 height 220
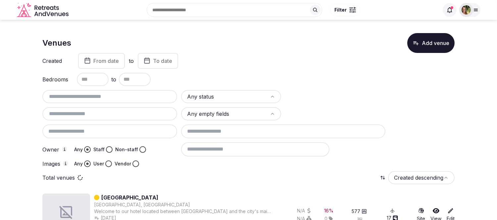
click at [92, 94] on input "text" at bounding box center [110, 97] width 130 height 8
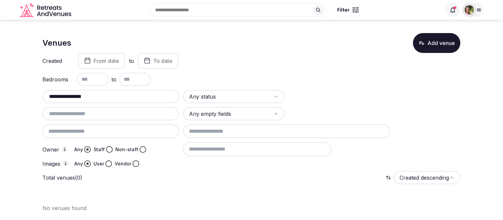
drag, startPoint x: 63, startPoint y: 96, endPoint x: 58, endPoint y: 96, distance: 5.3
click at [58, 96] on input "**********" at bounding box center [110, 97] width 131 height 8
drag, startPoint x: 100, startPoint y: 95, endPoint x: 44, endPoint y: 95, distance: 56.0
click at [44, 95] on div "**********" at bounding box center [110, 96] width 136 height 13
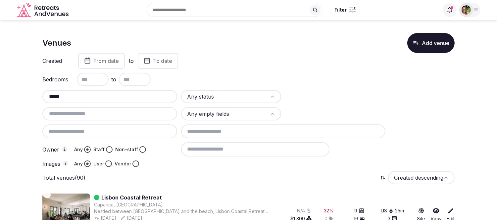
click at [92, 110] on input "text" at bounding box center [110, 114] width 130 height 8
drag, startPoint x: 77, startPoint y: 93, endPoint x: 10, endPoint y: 99, distance: 66.9
paste input "**********"
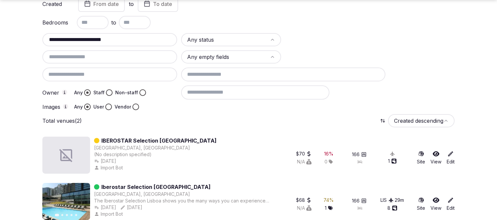
scroll to position [65, 0]
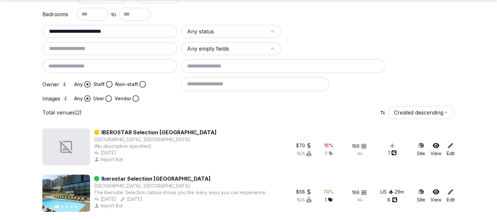
type input "**********"
click at [436, 189] on icon at bounding box center [436, 191] width 7 height 5
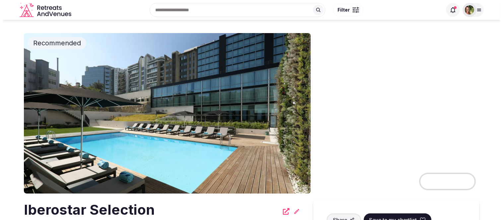
scroll to position [37, 0]
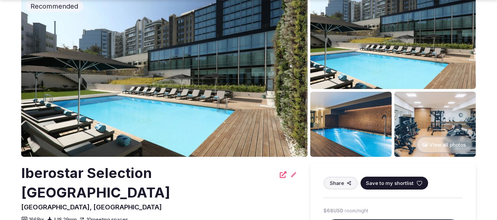
click at [395, 184] on span "Save to my shortlist" at bounding box center [390, 183] width 48 height 7
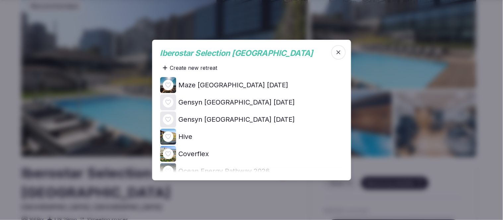
click at [0, 0] on icon at bounding box center [0, 0] width 0 height 0
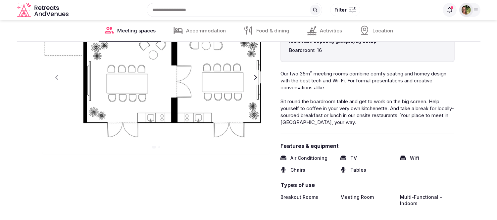
scroll to position [699, 0]
